Goal: Transaction & Acquisition: Register for event/course

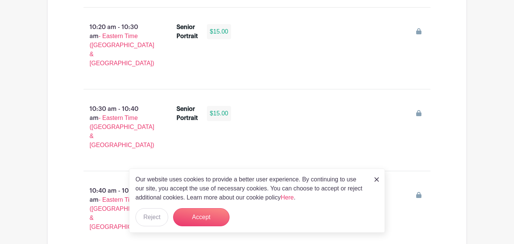
scroll to position [1033, 0]
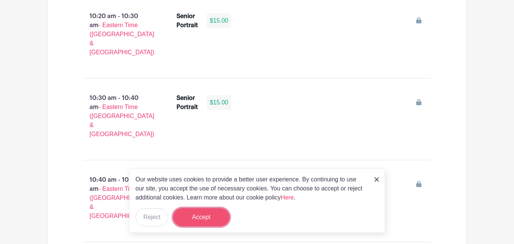
click at [205, 214] on button "Accept" at bounding box center [201, 217] width 56 height 18
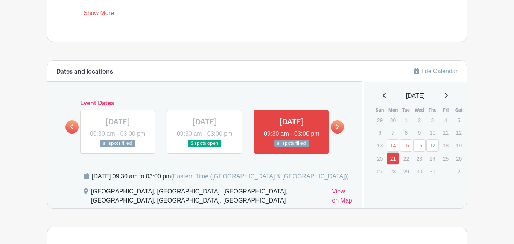
scroll to position [367, 0]
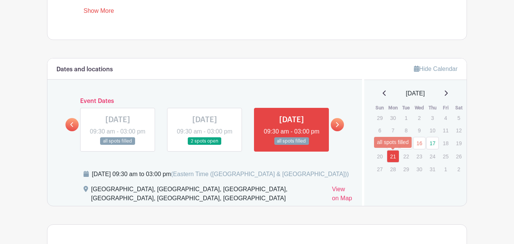
click at [391, 156] on link "21" at bounding box center [393, 156] width 12 height 12
click at [392, 145] on link "14" at bounding box center [393, 143] width 12 height 12
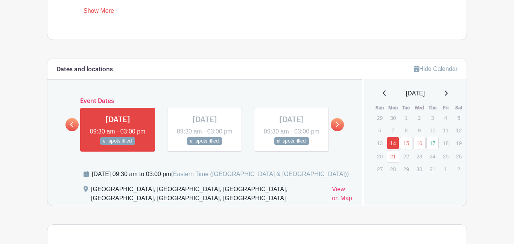
click at [446, 98] on link at bounding box center [446, 93] width 4 height 9
click at [446, 98] on div "August 2025" at bounding box center [416, 93] width 85 height 9
click at [448, 95] on icon at bounding box center [446, 92] width 3 height 5
click at [417, 131] on p "10" at bounding box center [420, 130] width 12 height 12
click at [448, 97] on link at bounding box center [446, 93] width 4 height 9
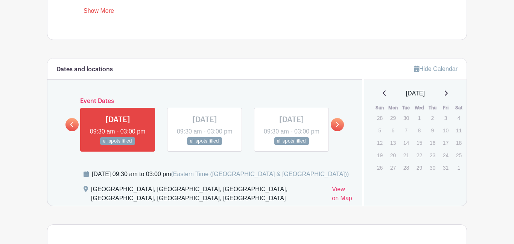
click at [448, 92] on icon at bounding box center [446, 93] width 4 height 6
click at [448, 95] on icon at bounding box center [446, 92] width 3 height 5
click at [383, 93] on icon at bounding box center [385, 93] width 4 height 6
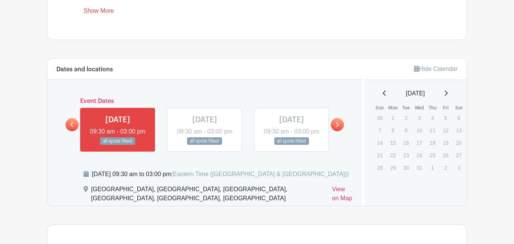
click at [383, 93] on icon at bounding box center [385, 93] width 4 height 6
click at [448, 94] on icon at bounding box center [446, 92] width 3 height 5
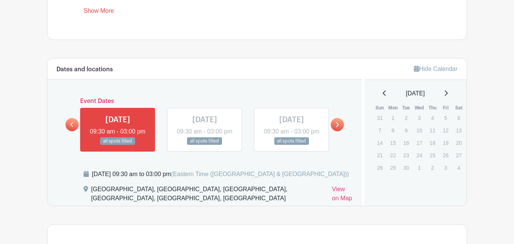
click at [448, 94] on icon at bounding box center [446, 93] width 4 height 6
click at [73, 127] on icon at bounding box center [71, 125] width 3 height 6
click at [340, 129] on link at bounding box center [337, 124] width 13 height 13
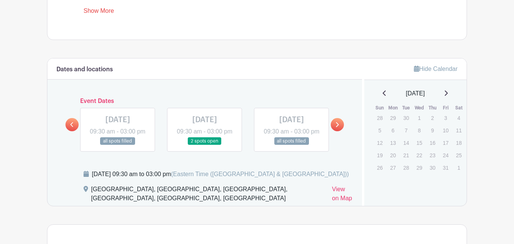
click at [340, 129] on link at bounding box center [337, 124] width 13 height 13
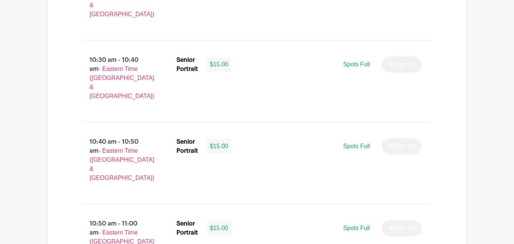
scroll to position [1344, 0]
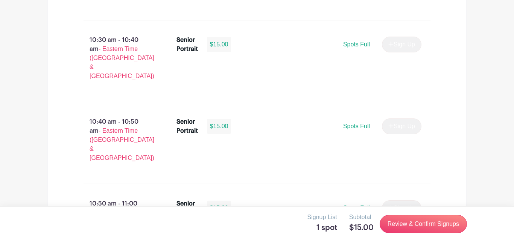
scroll to position [1361, 0]
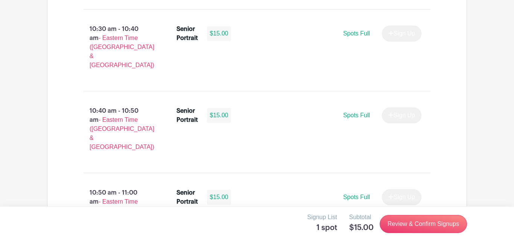
scroll to position [1372, 0]
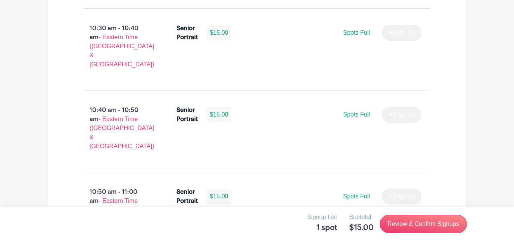
drag, startPoint x: 294, startPoint y: 83, endPoint x: 340, endPoint y: 86, distance: 45.7
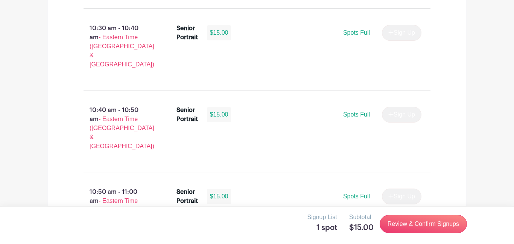
drag, startPoint x: 288, startPoint y: 86, endPoint x: 345, endPoint y: 86, distance: 56.5
drag, startPoint x: 293, startPoint y: 84, endPoint x: 348, endPoint y: 90, distance: 56.1
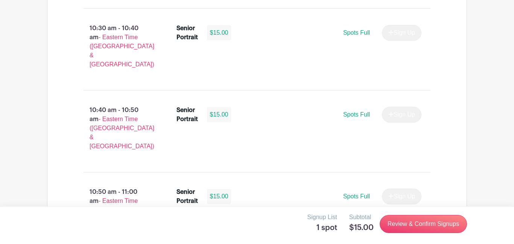
drag, startPoint x: 294, startPoint y: 85, endPoint x: 374, endPoint y: 108, distance: 83.1
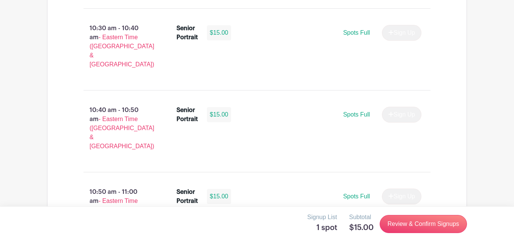
drag, startPoint x: 292, startPoint y: 84, endPoint x: 340, endPoint y: 97, distance: 49.7
drag, startPoint x: 292, startPoint y: 84, endPoint x: 325, endPoint y: 91, distance: 33.5
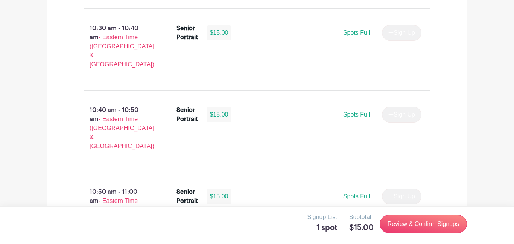
drag, startPoint x: 293, startPoint y: 83, endPoint x: 333, endPoint y: 89, distance: 41.1
drag, startPoint x: 335, startPoint y: 84, endPoint x: 300, endPoint y: 84, distance: 35.0
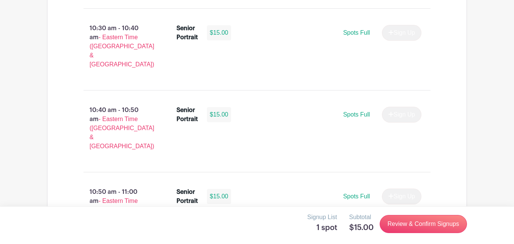
drag, startPoint x: 293, startPoint y: 84, endPoint x: 339, endPoint y: 88, distance: 46.5
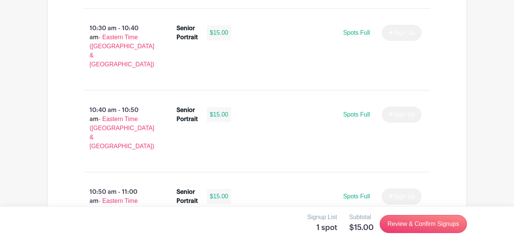
drag, startPoint x: 172, startPoint y: 79, endPoint x: 209, endPoint y: 99, distance: 42.0
drag, startPoint x: 176, startPoint y: 77, endPoint x: 208, endPoint y: 105, distance: 42.9
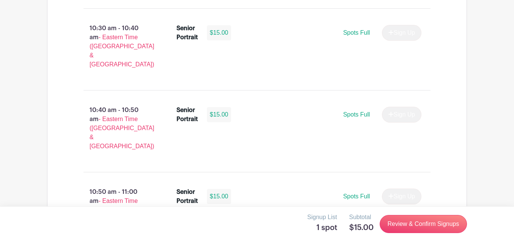
drag, startPoint x: 205, startPoint y: 83, endPoint x: 252, endPoint y: 107, distance: 52.7
drag, startPoint x: 83, startPoint y: 73, endPoint x: 124, endPoint y: 100, distance: 48.2
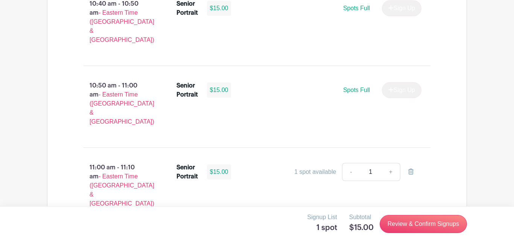
scroll to position [1479, 0]
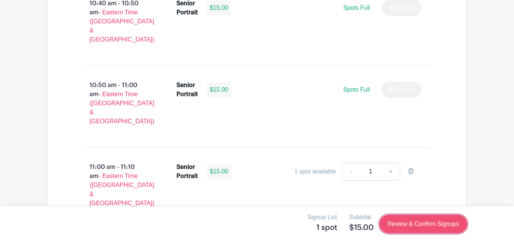
click at [441, 229] on link "Review & Confirm Signups" at bounding box center [423, 224] width 87 height 18
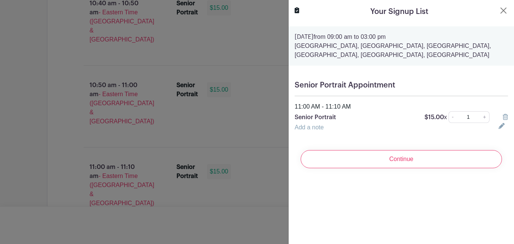
click at [328, 32] on div "[DATE] 09:00 am to 03:00 pm [GEOGRAPHIC_DATA], [GEOGRAPHIC_DATA], [GEOGRAPHIC_D…" at bounding box center [402, 45] width 226 height 39
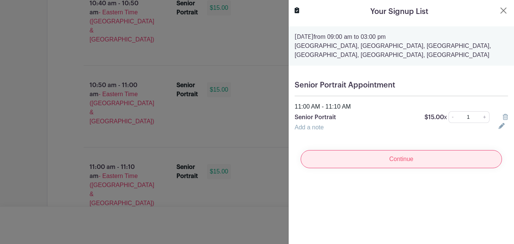
click at [378, 165] on input "Continue" at bounding box center [401, 159] width 201 height 18
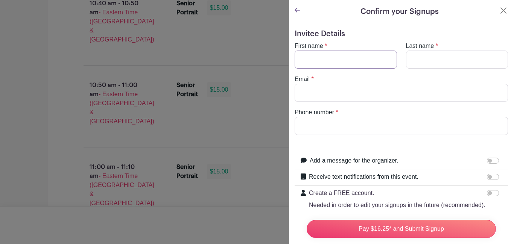
click at [315, 57] on input "First name" at bounding box center [346, 59] width 102 height 18
type input "[PERSON_NAME]"
type input "[EMAIL_ADDRESS][DOMAIN_NAME]"
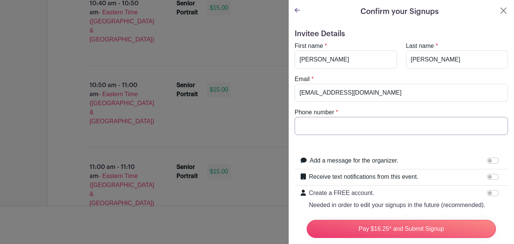
type input "8642050842"
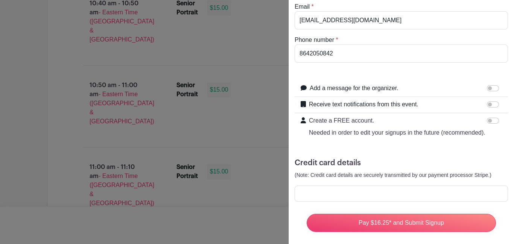
scroll to position [78, 0]
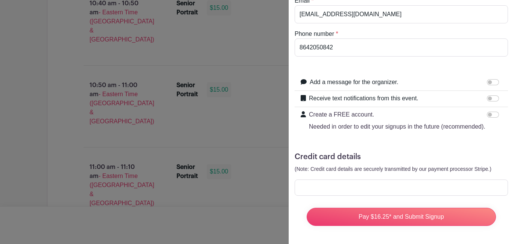
click at [341, 193] on div at bounding box center [402, 187] width 214 height 16
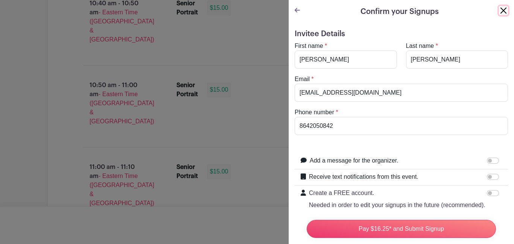
click at [504, 9] on button "Close" at bounding box center [503, 10] width 9 height 9
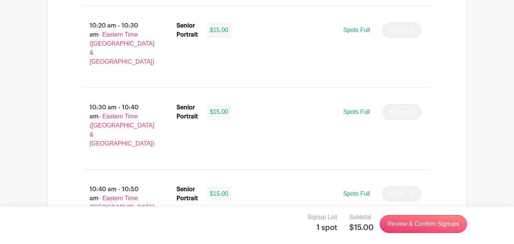
scroll to position [1293, 0]
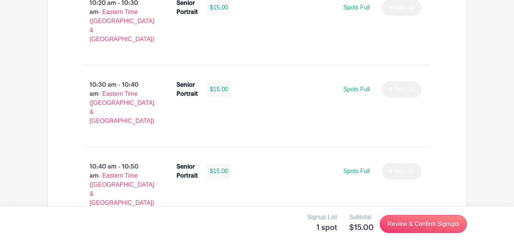
scroll to position [1319, 0]
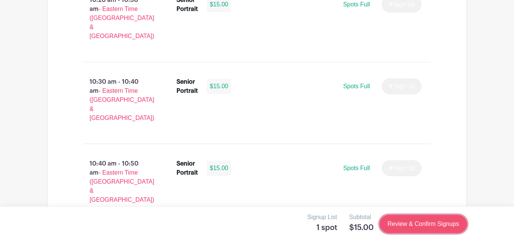
click at [411, 229] on link "Review & Confirm Signups" at bounding box center [423, 224] width 87 height 18
